Goal: Information Seeking & Learning: Learn about a topic

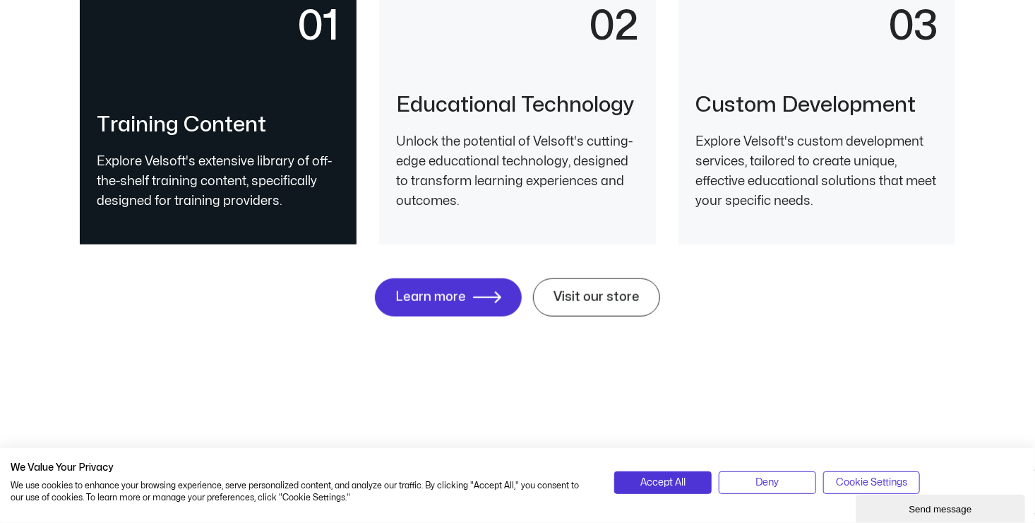
scroll to position [3178, 0]
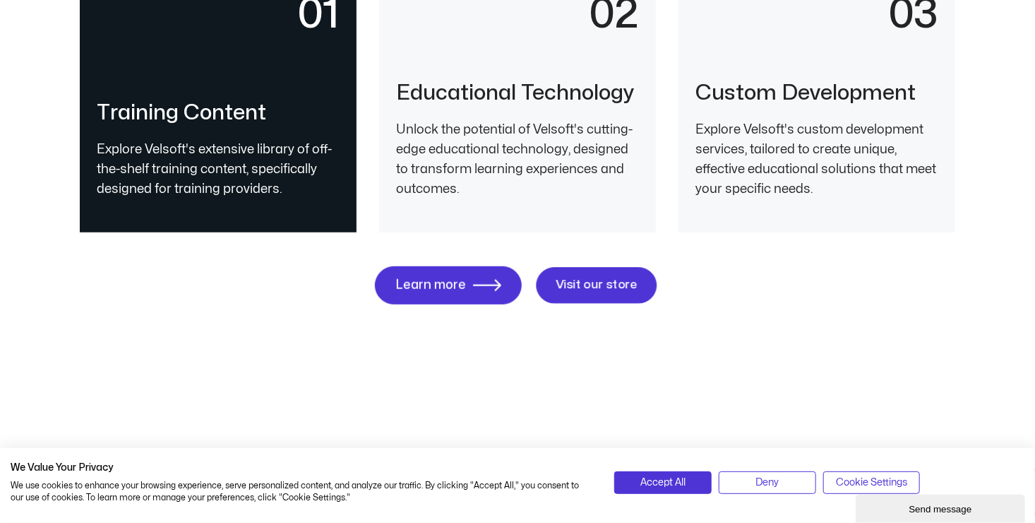
click at [587, 288] on span "Visit our store" at bounding box center [597, 285] width 82 height 13
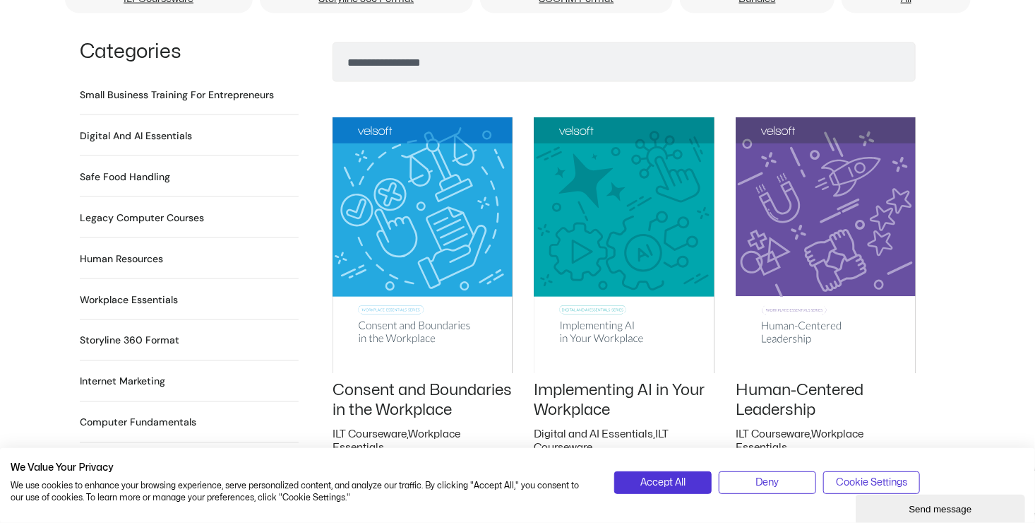
scroll to position [989, 0]
click at [135, 251] on h2 "Human Resources 64 Products" at bounding box center [121, 258] width 83 height 15
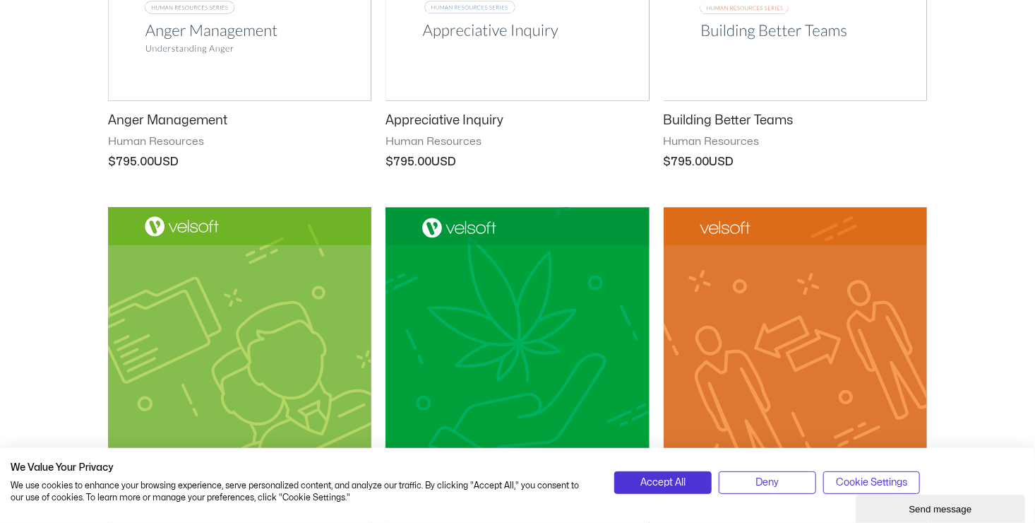
scroll to position [989, 0]
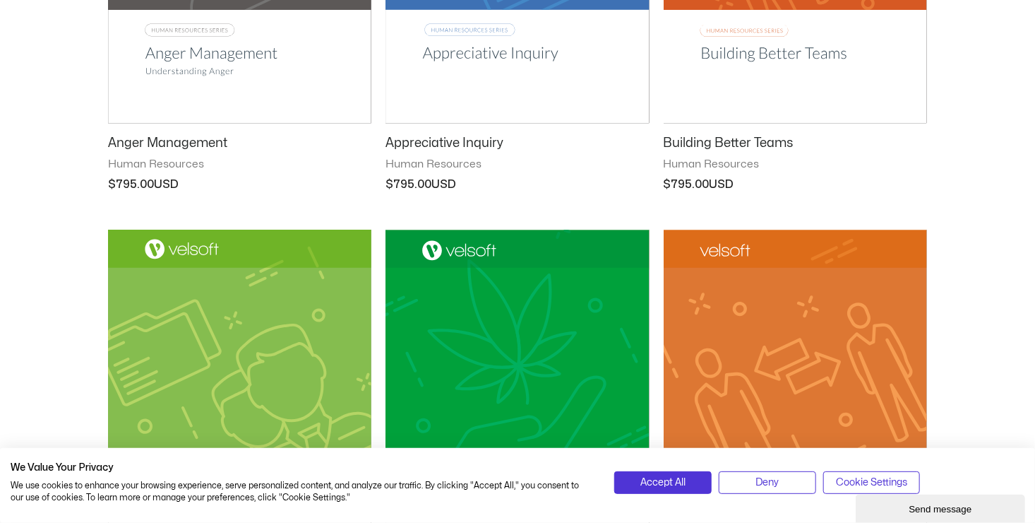
click at [196, 144] on h2 "Anger Management" at bounding box center [239, 143] width 263 height 16
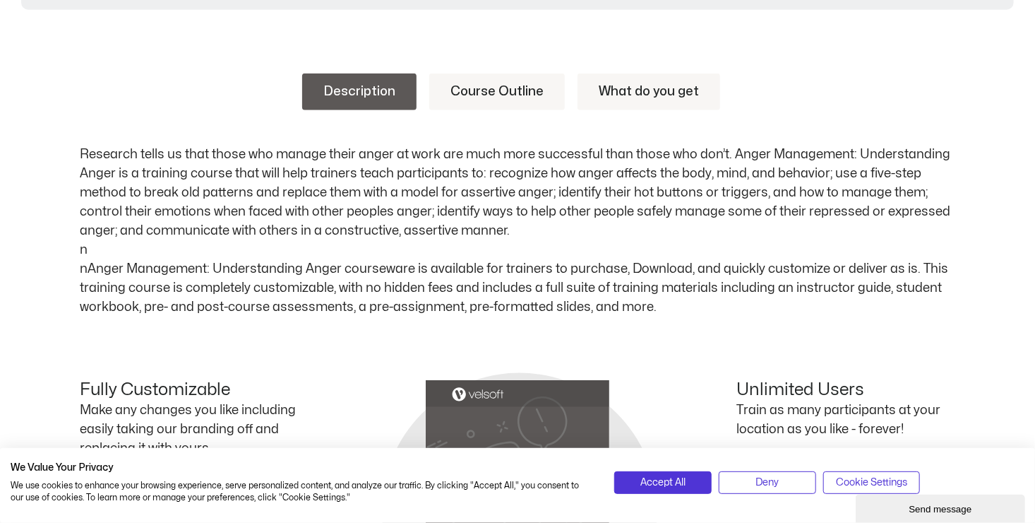
scroll to position [706, 0]
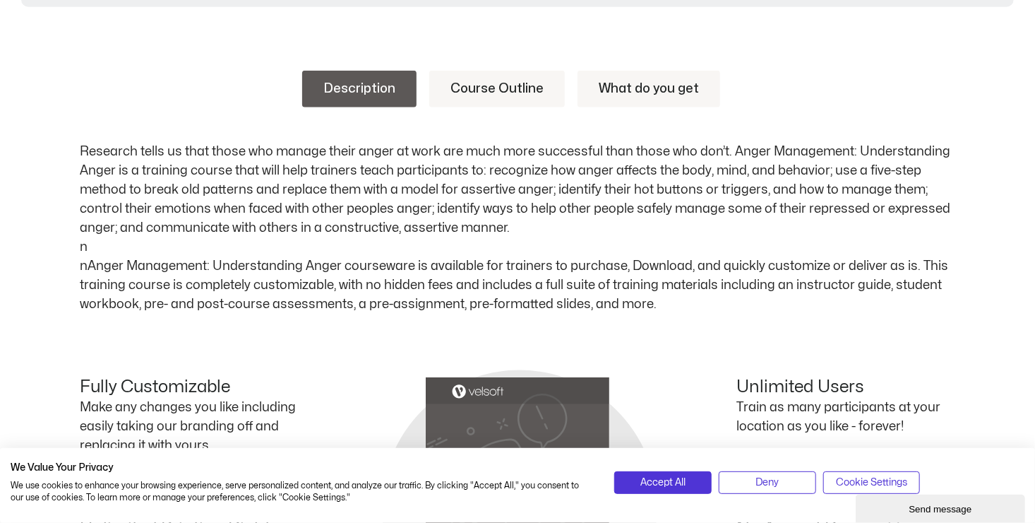
drag, startPoint x: 69, startPoint y: 153, endPoint x: 220, endPoint y: 255, distance: 182.0
click at [681, 300] on div "Description Course Outline What do you get Research tells us that those who man…" at bounding box center [517, 396] width 1035 height 736
copy p "Research tells us that those who manage their anger at work are much more succe…"
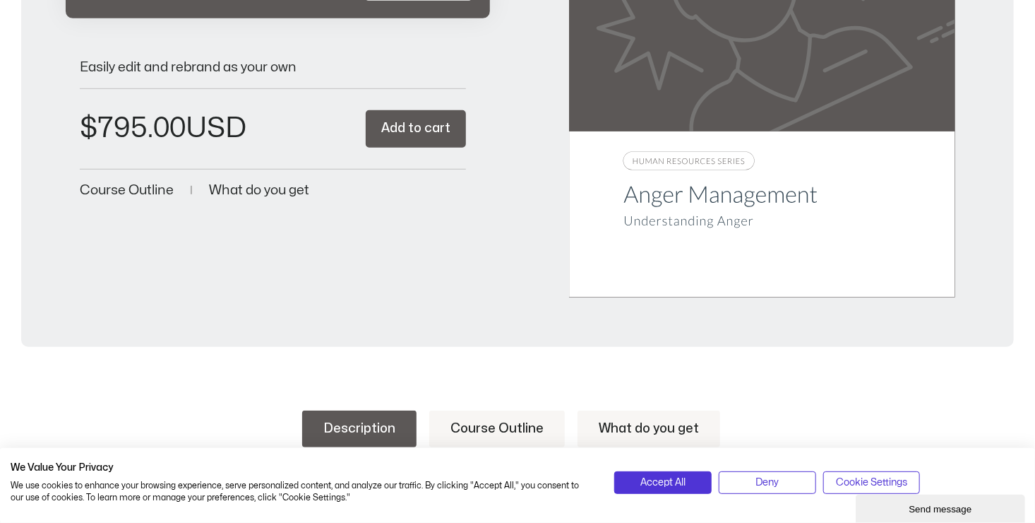
scroll to position [141, 0]
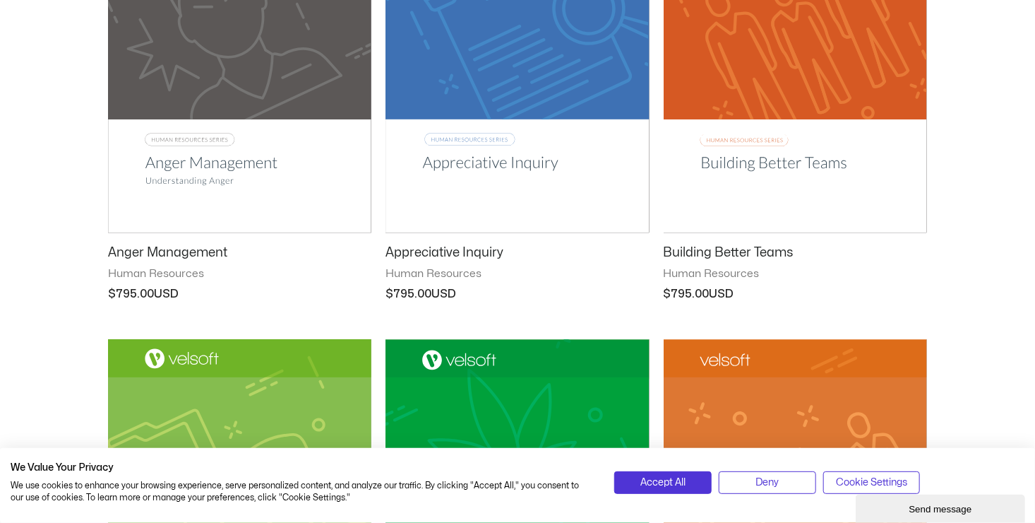
scroll to position [847, 0]
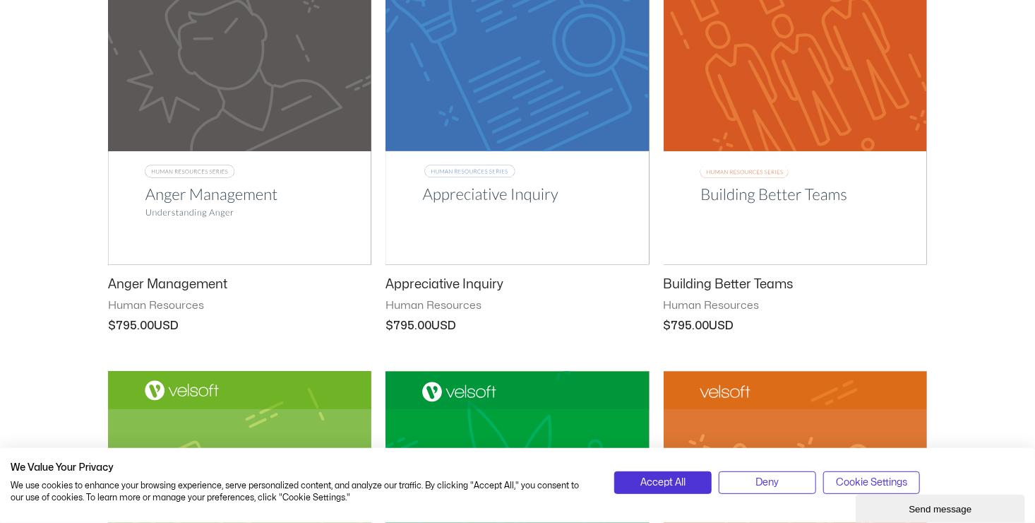
click at [484, 192] on img at bounding box center [517, 78] width 263 height 374
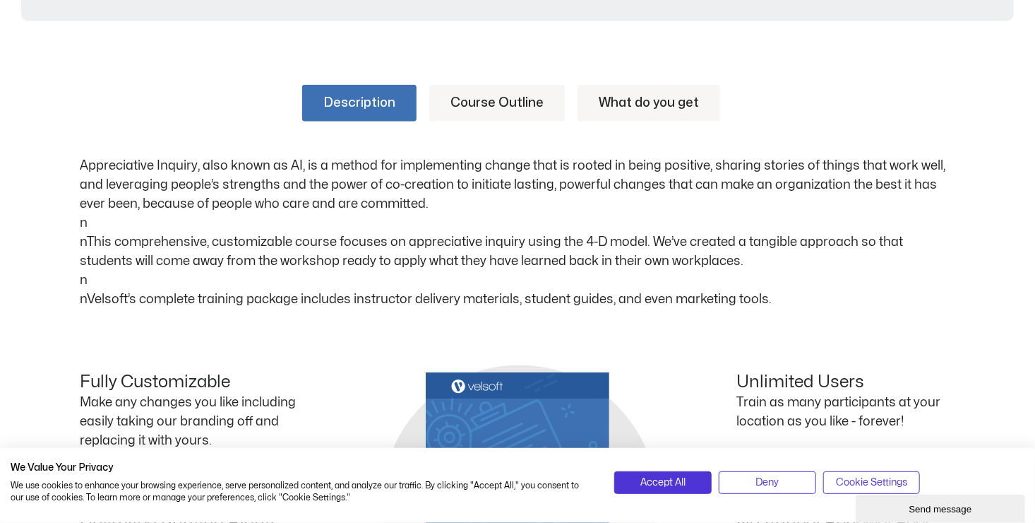
scroll to position [777, 0]
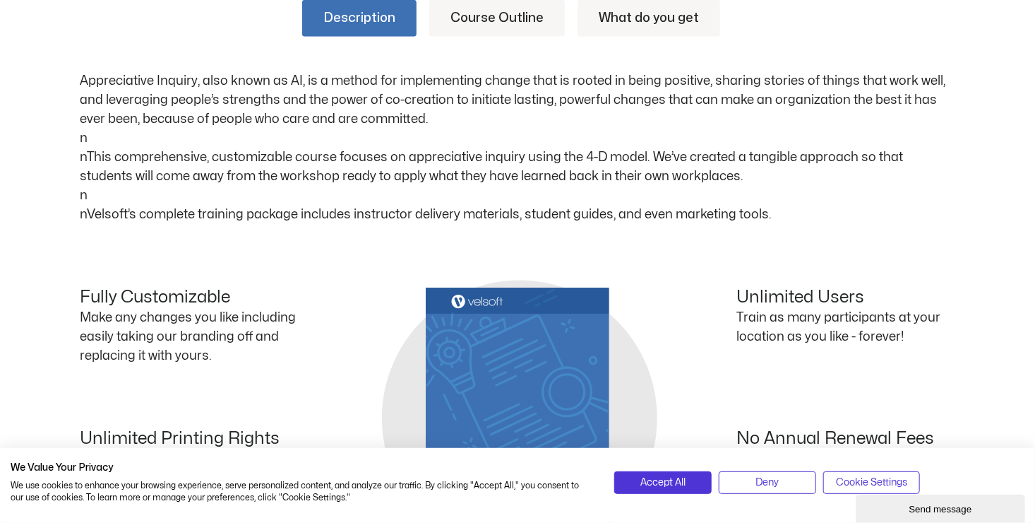
drag, startPoint x: 76, startPoint y: 79, endPoint x: 772, endPoint y: 223, distance: 710.3
click at [772, 223] on div "Description Course Outline What do you get Appreciative Inquiry, also known as …" at bounding box center [517, 316] width 1035 height 717
copy p "Appreciative Inquiry, also known as AI, is a method for implementing change tha…"
click at [294, 176] on p "Appreciative Inquiry, also known as AI, is a method for implementing change tha…" at bounding box center [518, 147] width 876 height 153
click at [462, 56] on div "Description Course Outline What do you get Appreciative Inquiry, also known as …" at bounding box center [518, 112] width 876 height 224
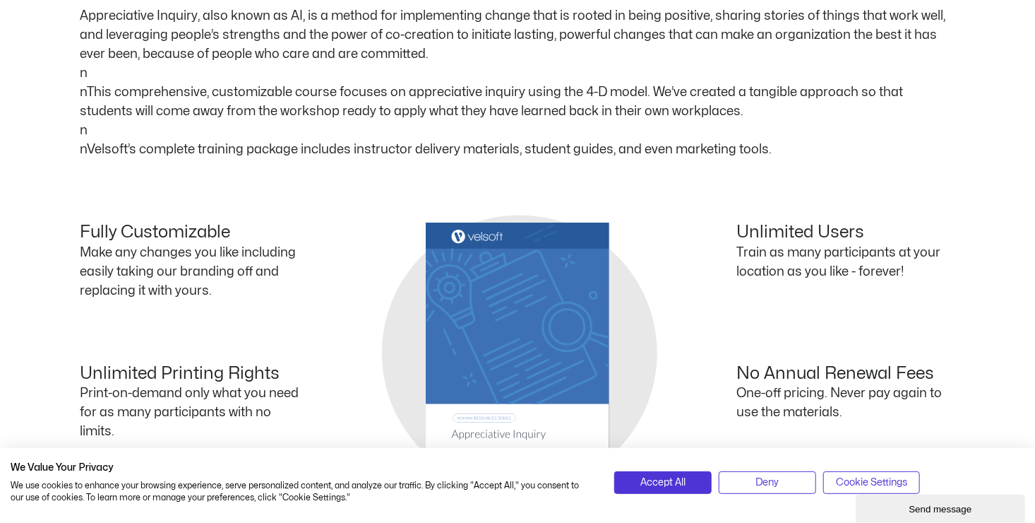
scroll to position [989, 0]
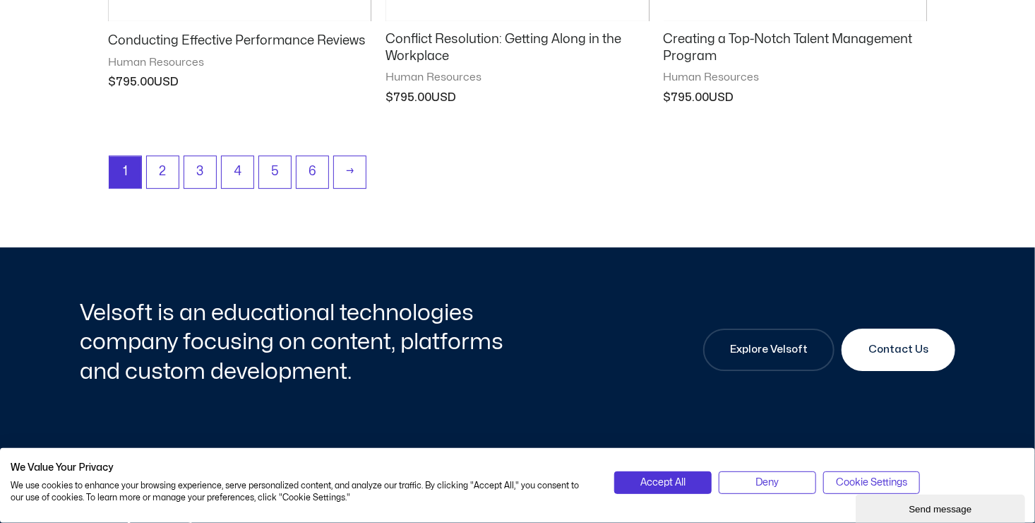
scroll to position [2189, 0]
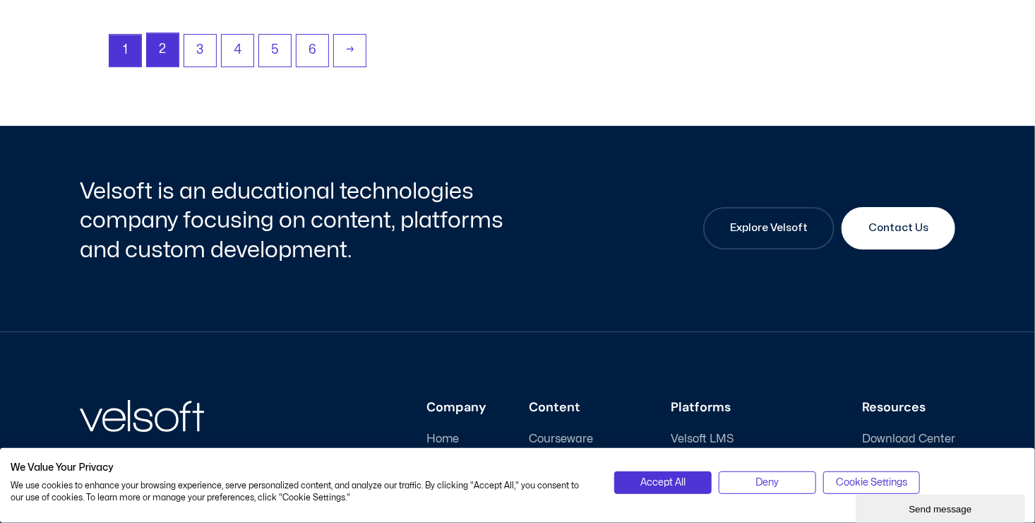
click at [169, 42] on link "2" at bounding box center [163, 49] width 32 height 33
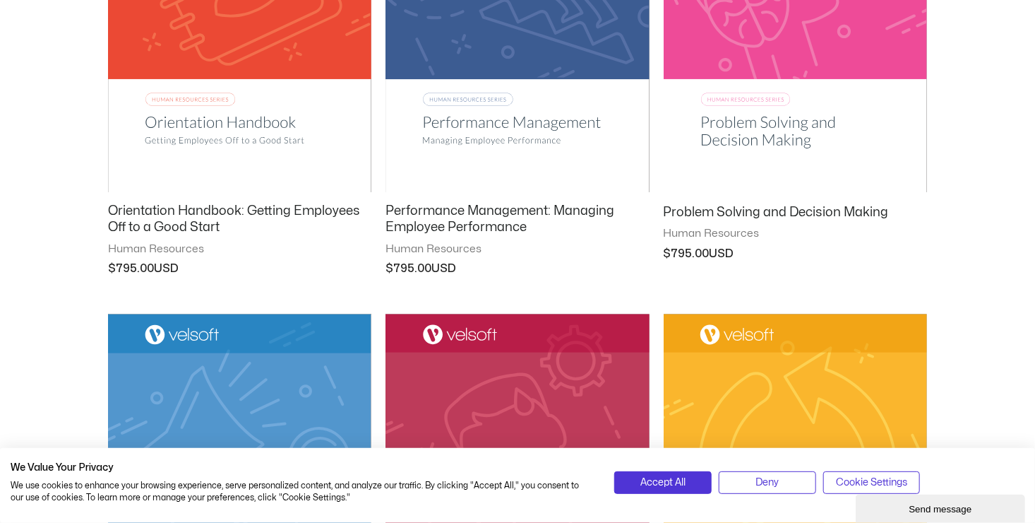
scroll to position [1554, 0]
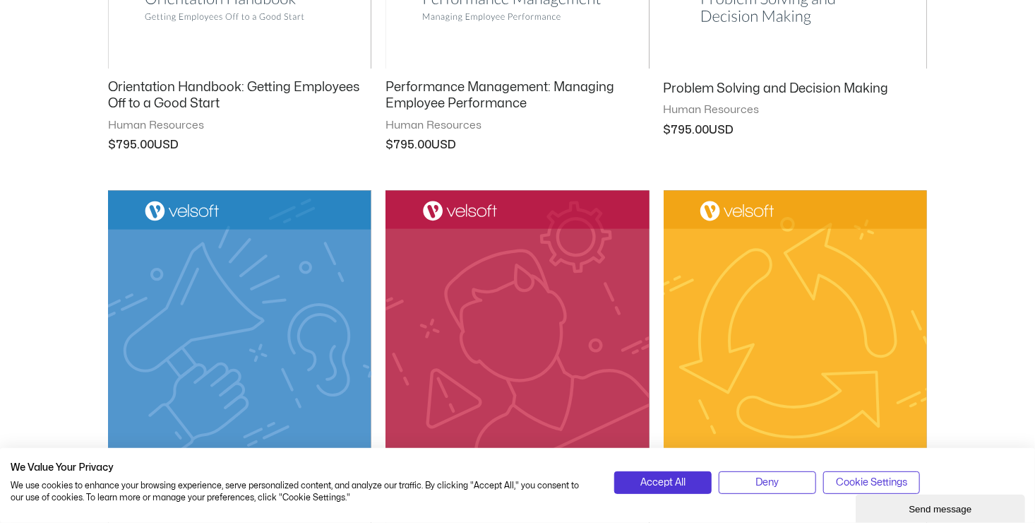
click at [713, 208] on img at bounding box center [795, 377] width 263 height 374
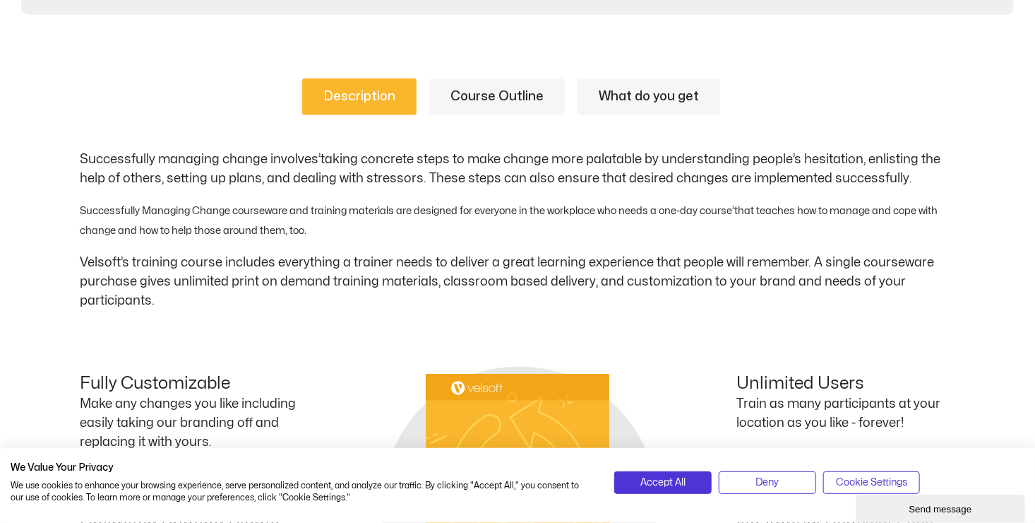
scroll to position [706, 0]
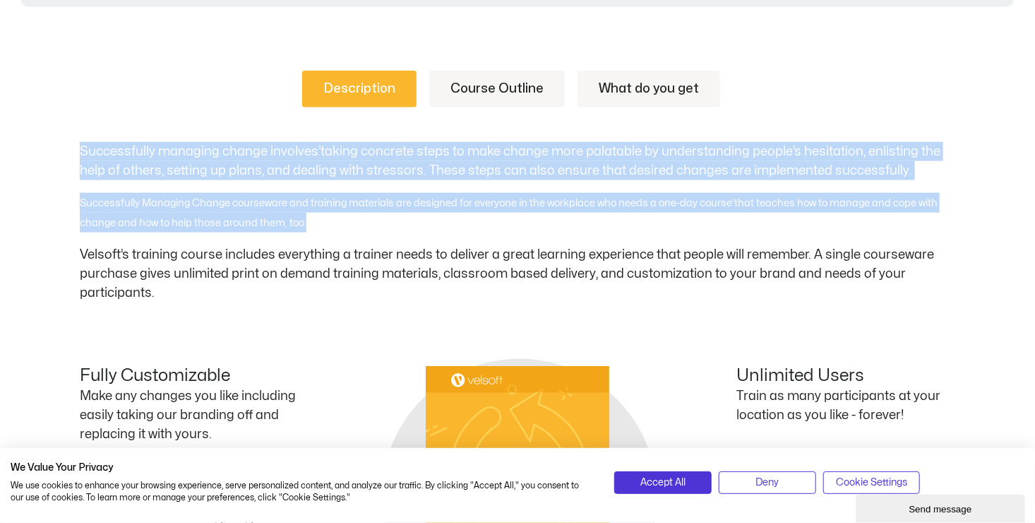
drag, startPoint x: 80, startPoint y: 146, endPoint x: 337, endPoint y: 219, distance: 267.1
click at [337, 219] on div "Successfully managing change involves’taking concrete steps to make change more…" at bounding box center [518, 222] width 876 height 160
drag, startPoint x: 272, startPoint y: 210, endPoint x: 243, endPoint y: 170, distance: 49.6
copy div "Successfully managing change involves’taking concrete steps to make change more…"
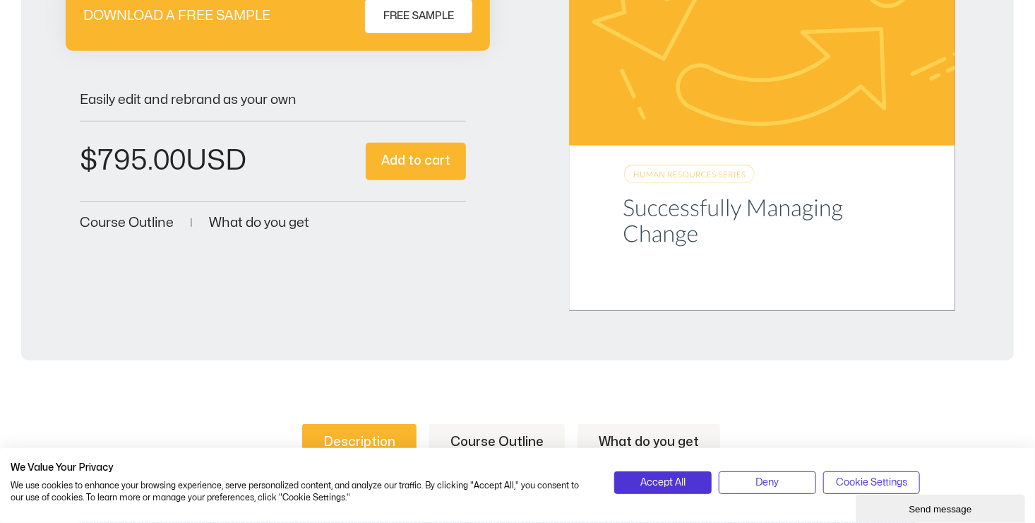
scroll to position [141, 0]
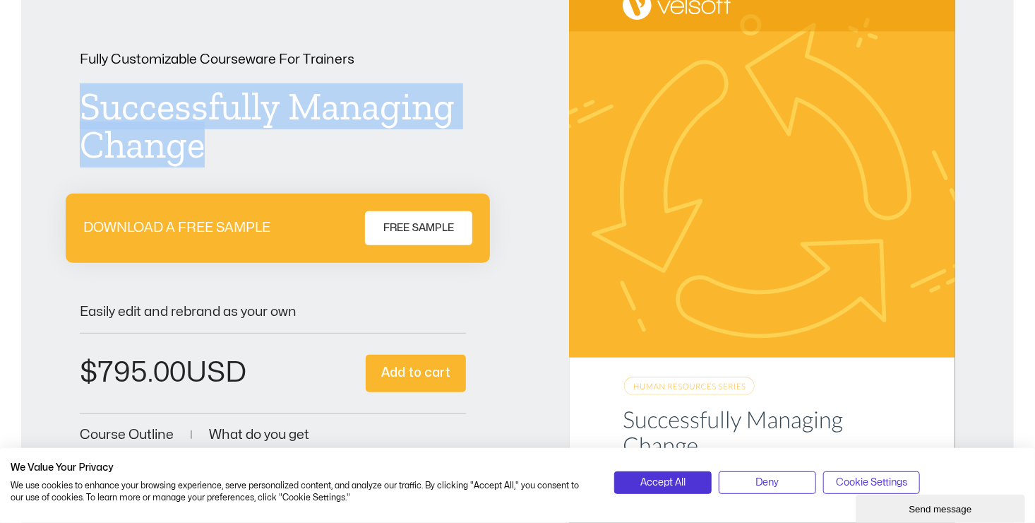
drag, startPoint x: 83, startPoint y: 112, endPoint x: 231, endPoint y: 170, distance: 158.8
click at [231, 170] on div "Fully Customizable Courseware For Trainers Successfully Managing Change DOWNLOA…" at bounding box center [273, 249] width 386 height 392
drag, startPoint x: 231, startPoint y: 170, endPoint x: 148, endPoint y: 107, distance: 104.2
copy h1 "Successfully Managing Change"
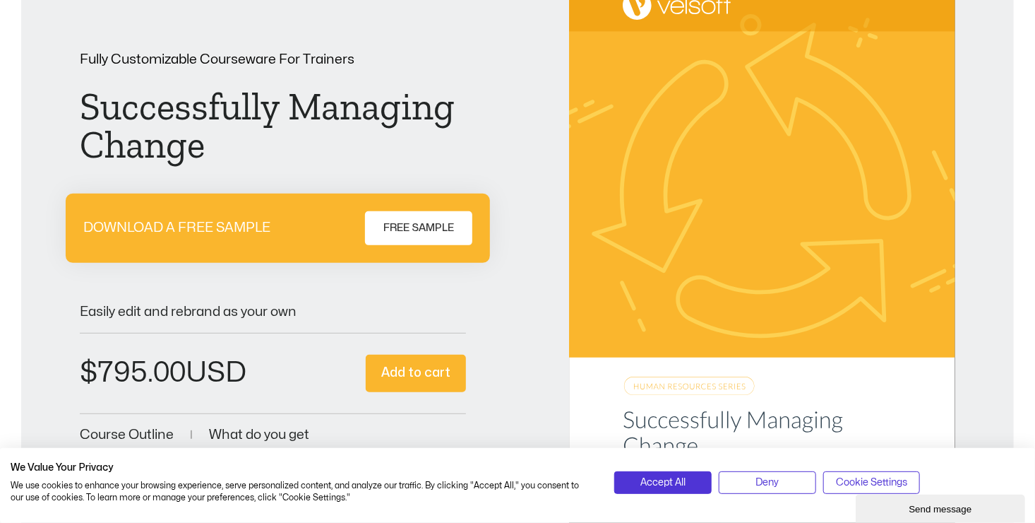
click at [320, 297] on div "Easily edit and rebrand as your own" at bounding box center [273, 305] width 386 height 26
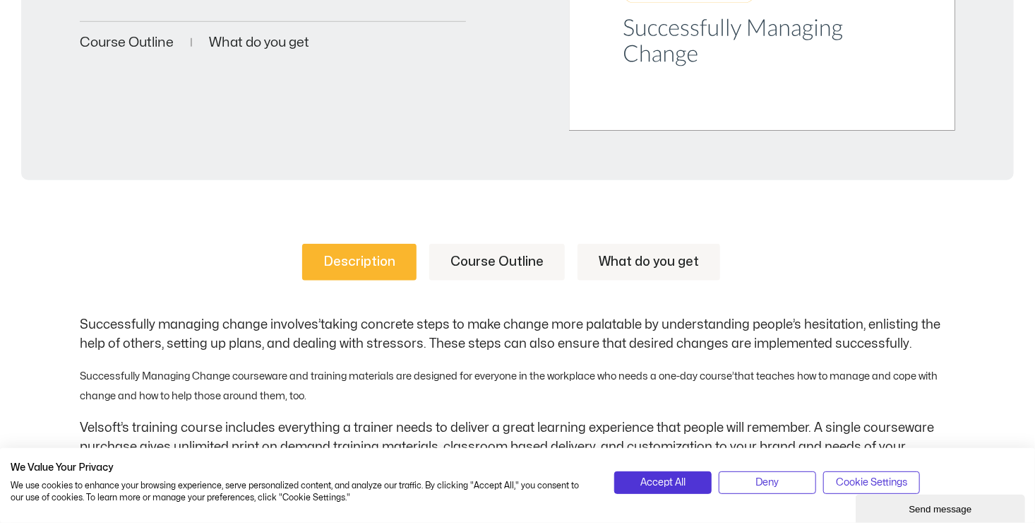
scroll to position [565, 0]
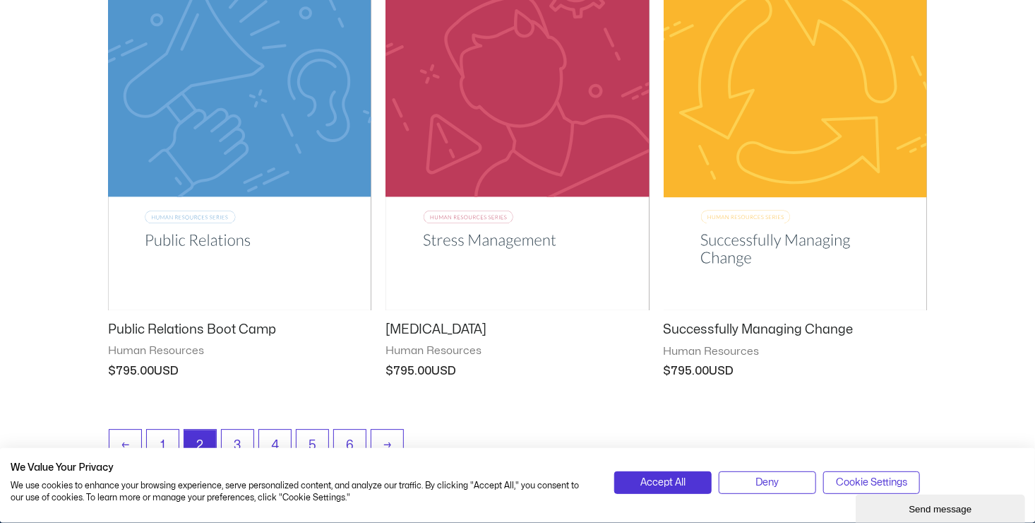
scroll to position [1878, 0]
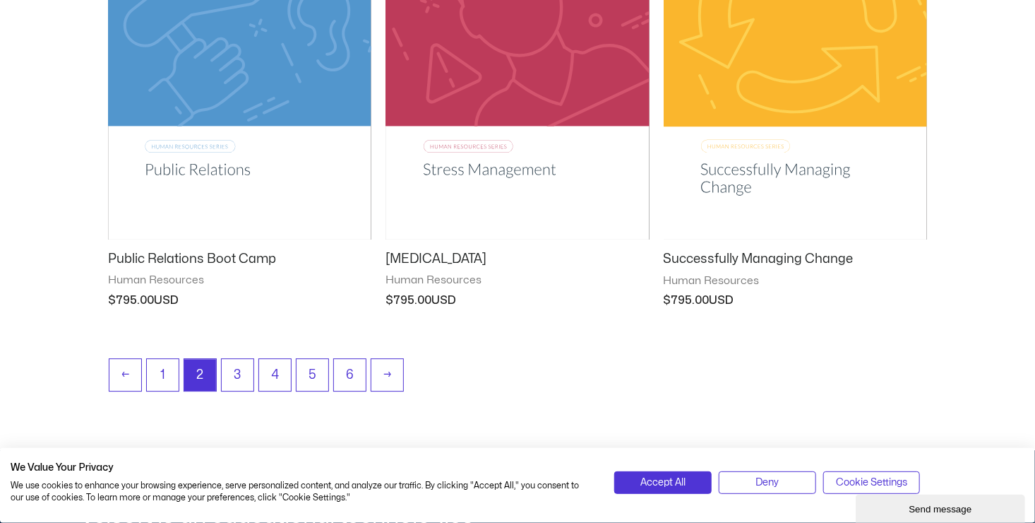
click at [472, 173] on img at bounding box center [517, 52] width 263 height 374
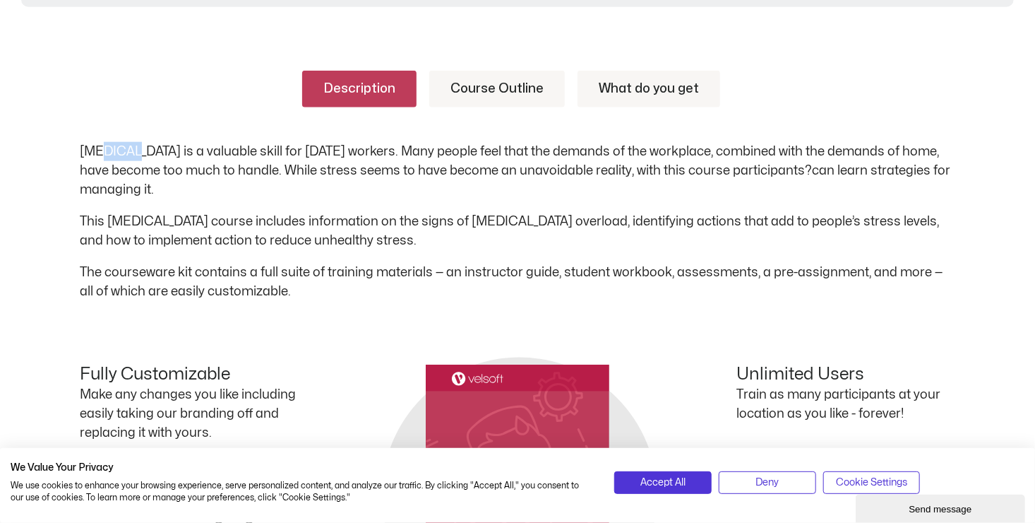
drag, startPoint x: 103, startPoint y: 140, endPoint x: 131, endPoint y: 153, distance: 31.0
click at [131, 153] on p "[MEDICAL_DATA] is a valuable skill for [DATE] workers. Many people feel that th…" at bounding box center [518, 170] width 876 height 57
drag, startPoint x: 131, startPoint y: 153, endPoint x: 429, endPoint y: 232, distance: 308.3
click at [429, 232] on div "[MEDICAL_DATA] is a valuable skill for [DATE] workers. Many people feel that th…" at bounding box center [518, 221] width 876 height 159
copy div "[MEDICAL_DATA] is a valuable skill for [DATE] workers. Many people feel that th…"
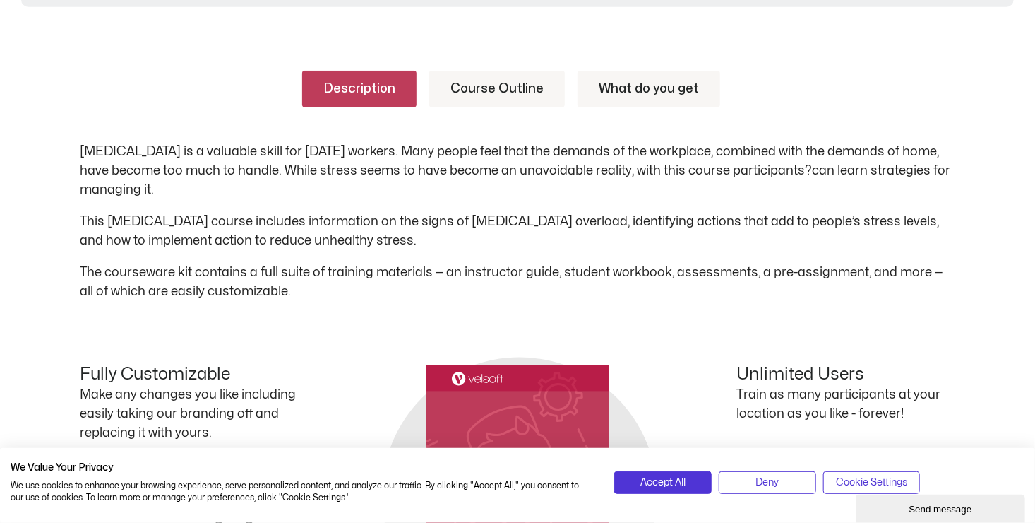
click at [560, 335] on div "Fully Customizable Make any changes you like including easily taking our brandi…" at bounding box center [518, 452] width 876 height 288
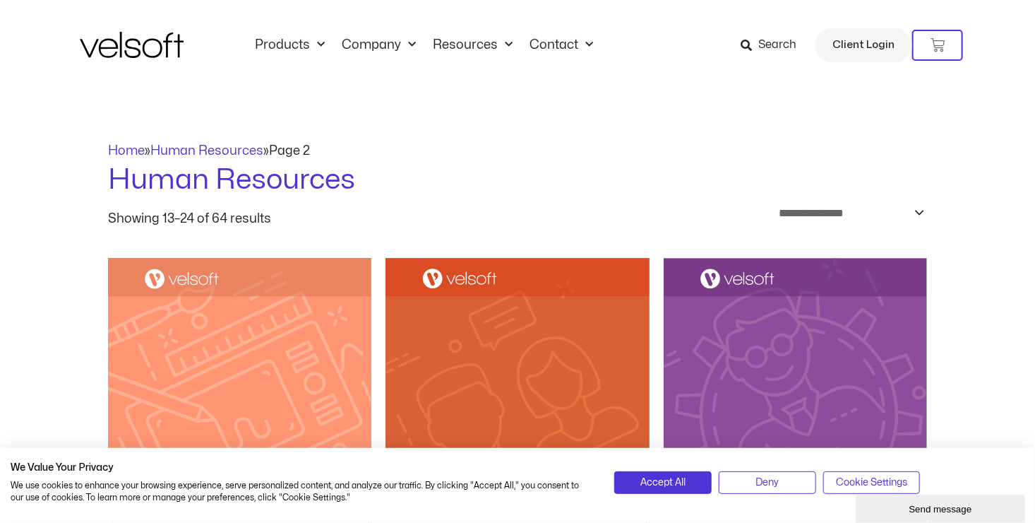
click at [758, 42] on span "Search" at bounding box center [769, 45] width 56 height 18
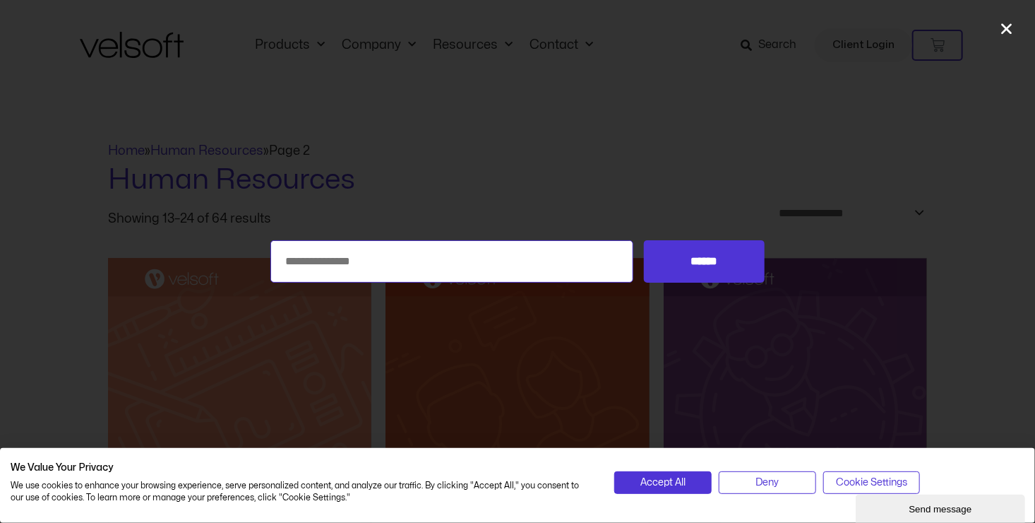
click at [409, 262] on input "Search for:" at bounding box center [451, 261] width 363 height 42
type input "**********"
click at [712, 261] on input "******" at bounding box center [704, 261] width 121 height 42
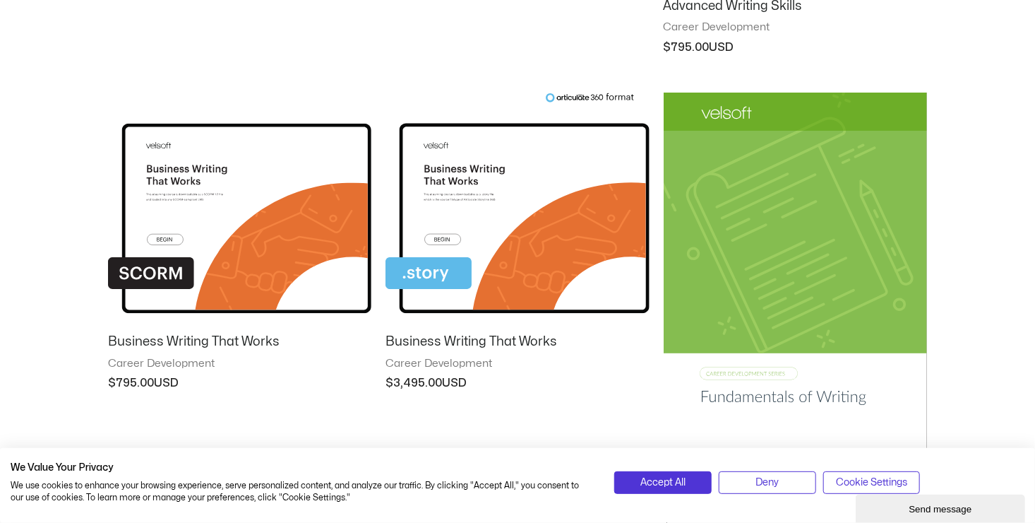
scroll to position [636, 0]
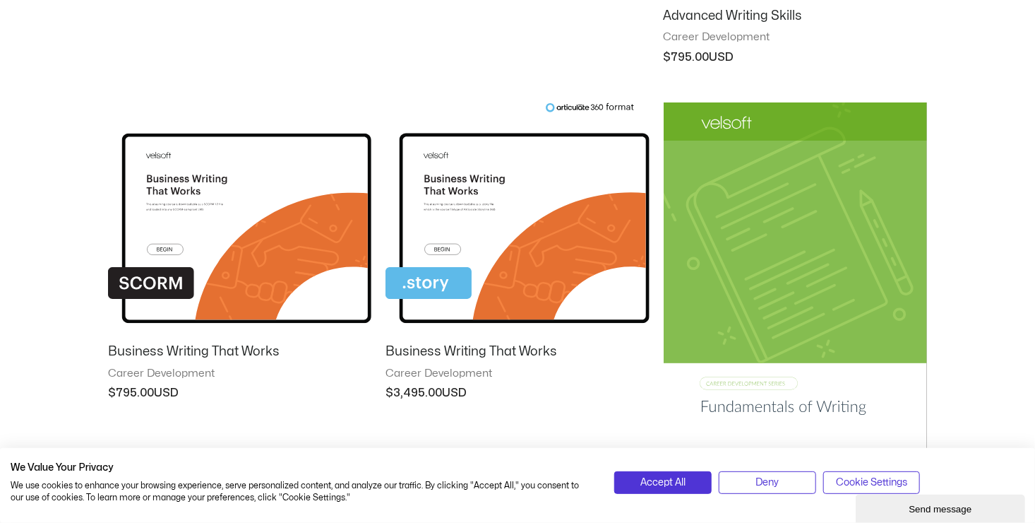
click at [210, 258] on img at bounding box center [239, 217] width 263 height 230
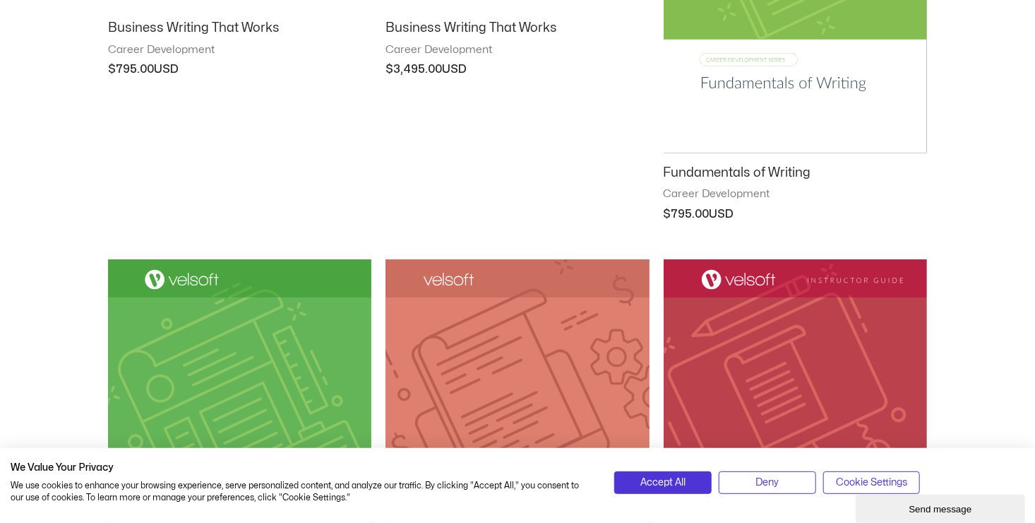
scroll to position [918, 0]
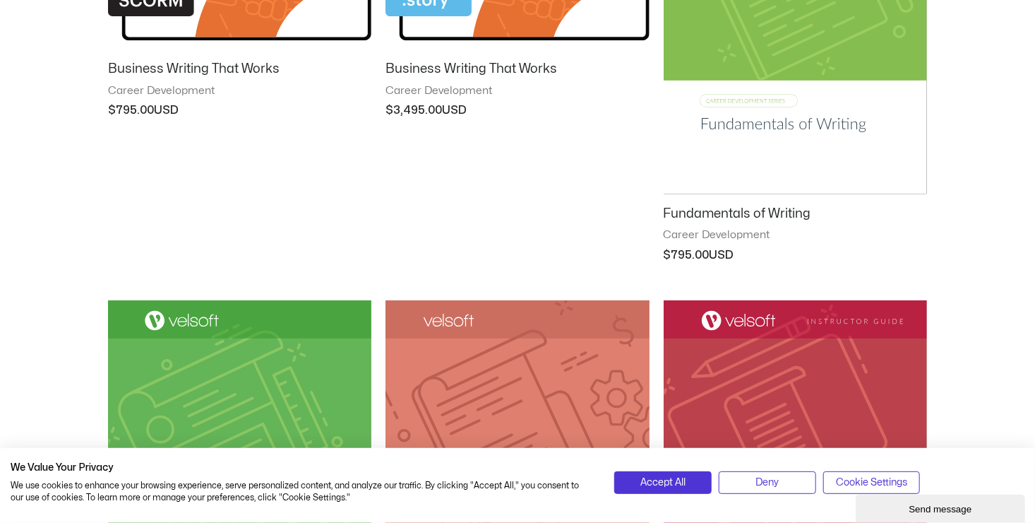
click at [755, 133] on img at bounding box center [795, 7] width 263 height 374
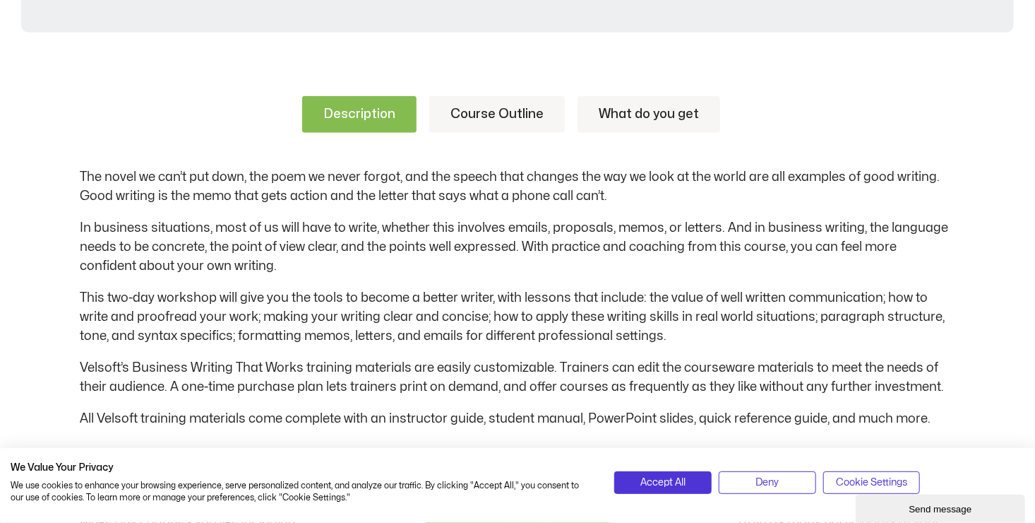
scroll to position [706, 0]
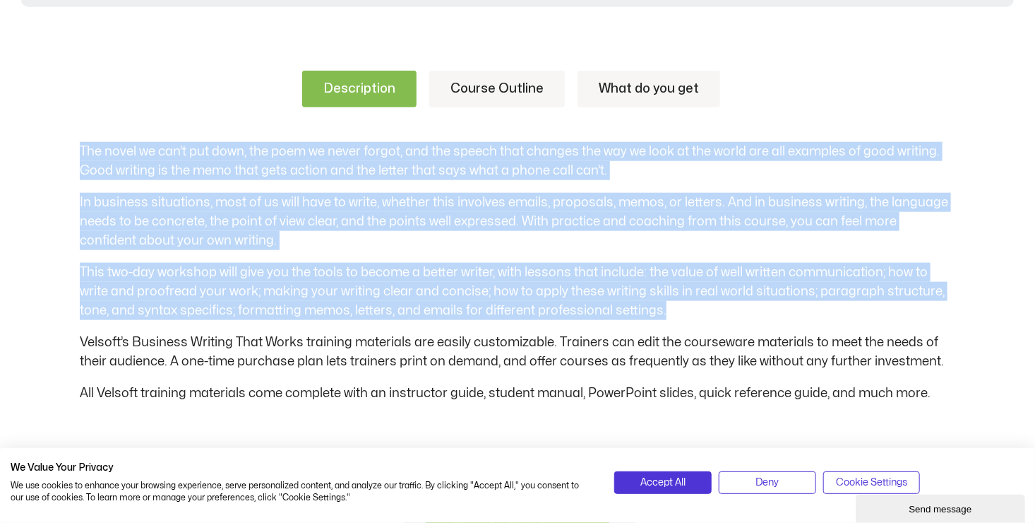
drag, startPoint x: 80, startPoint y: 151, endPoint x: 643, endPoint y: 311, distance: 585.7
click at [643, 311] on div "The novel we can’t put down, the poem we never forgot, and the speech that chan…" at bounding box center [518, 272] width 876 height 261
copy div "The novel we can’t put down, the poem we never forgot, and the speech that chan…"
click at [681, 269] on p "This two-day workshop will give you the tools to become a better writer, with l…" at bounding box center [518, 291] width 876 height 57
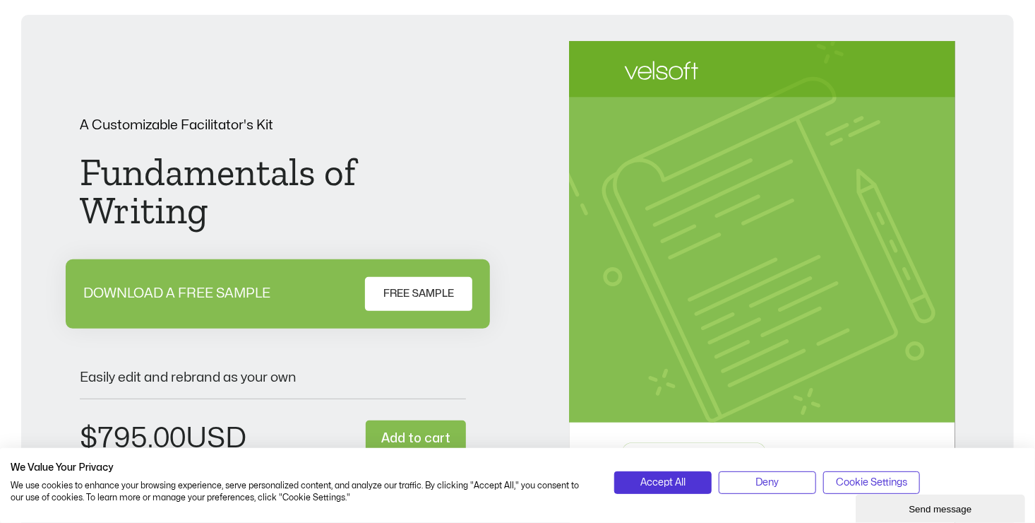
scroll to position [71, 0]
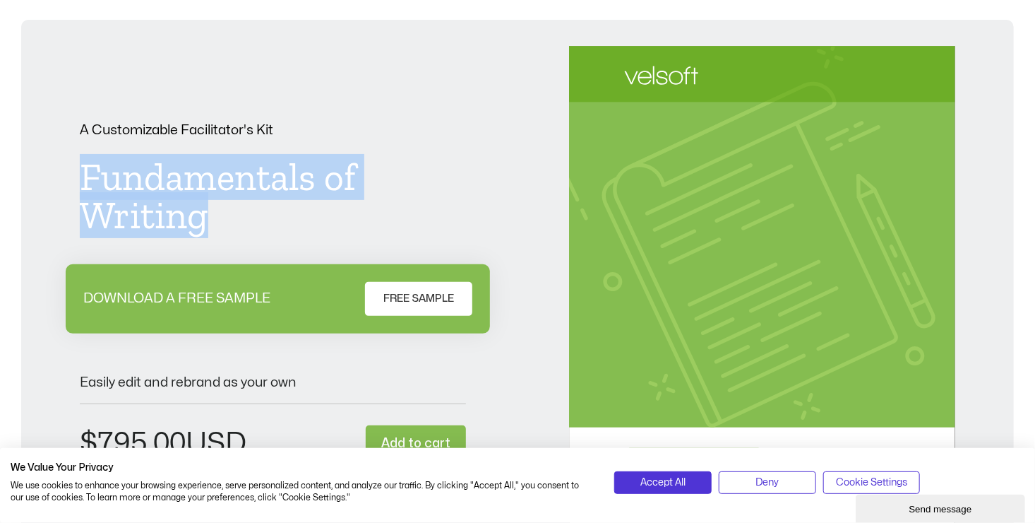
drag, startPoint x: 82, startPoint y: 174, endPoint x: 202, endPoint y: 206, distance: 124.4
click at [202, 206] on h1 "Fundamentals of Writing" at bounding box center [273, 196] width 386 height 76
copy h1 "Fundamentals of Writing"
